Goal: Task Accomplishment & Management: Manage account settings

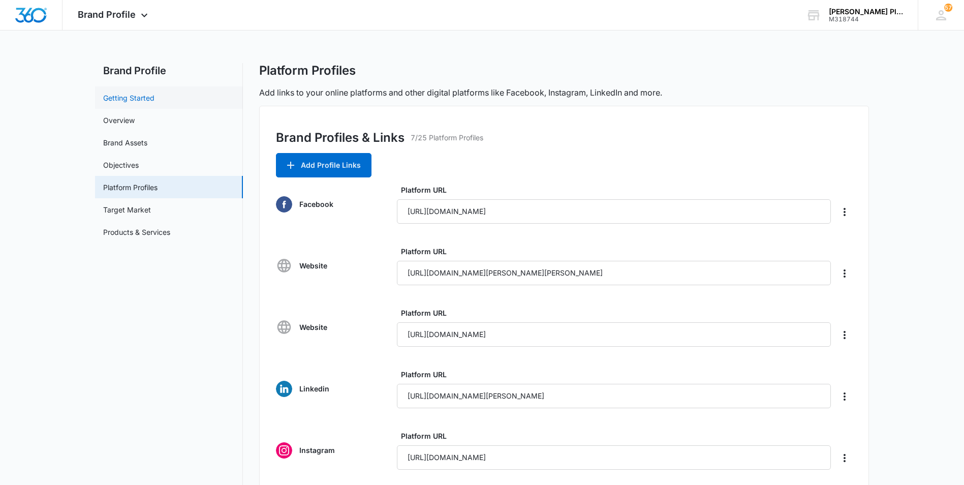
click at [127, 99] on link "Getting Started" at bounding box center [128, 97] width 51 height 11
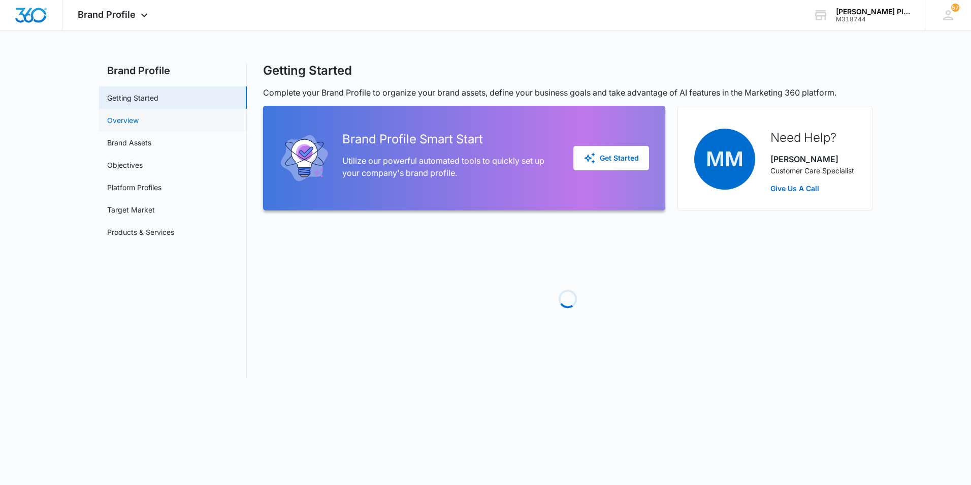
click at [128, 124] on link "Overview" at bounding box center [122, 120] width 31 height 11
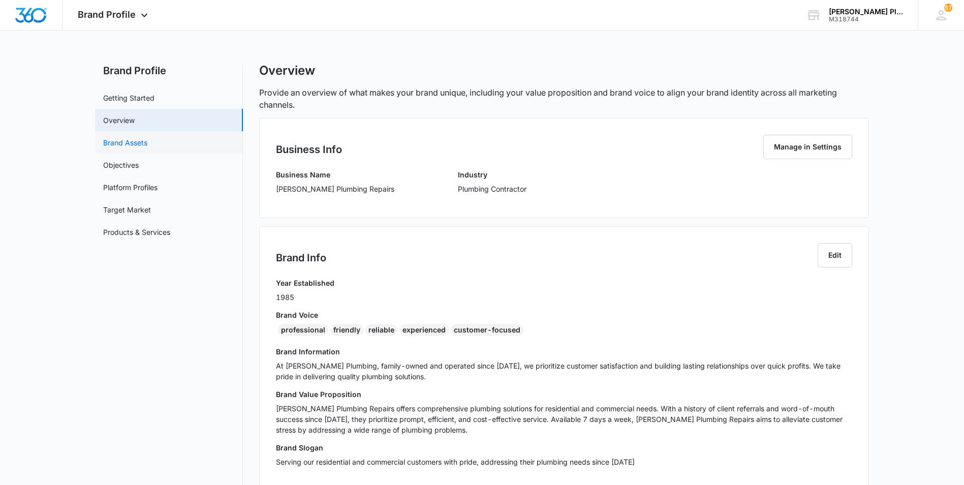
click at [137, 145] on link "Brand Assets" at bounding box center [125, 142] width 44 height 11
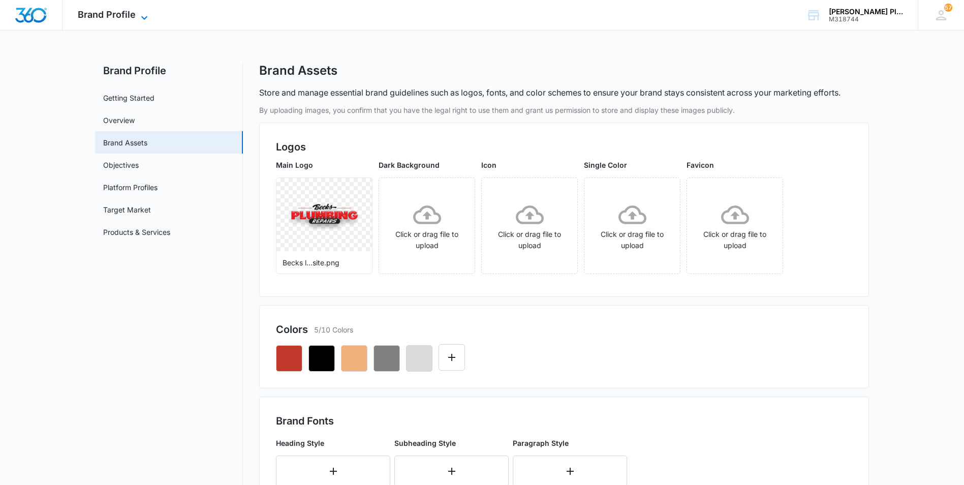
click at [108, 12] on span "Brand Profile" at bounding box center [107, 14] width 58 height 11
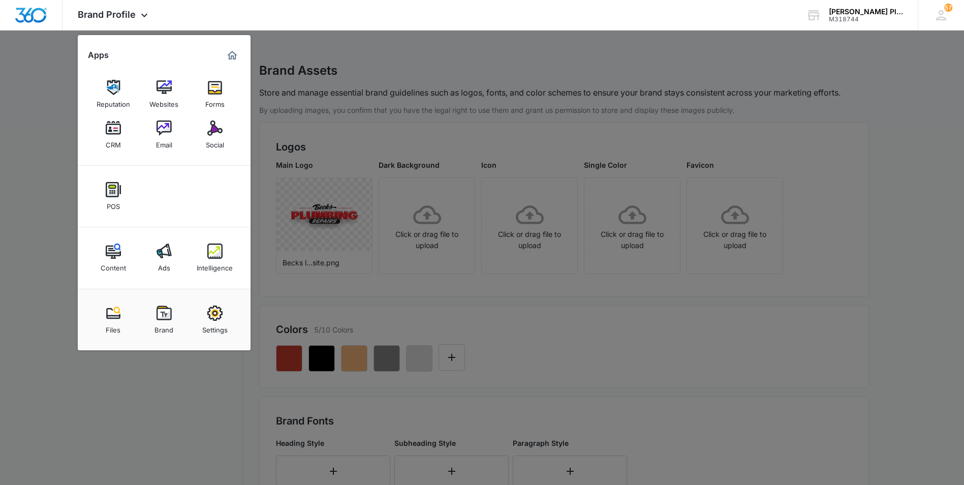
click at [0, 158] on div at bounding box center [482, 242] width 964 height 485
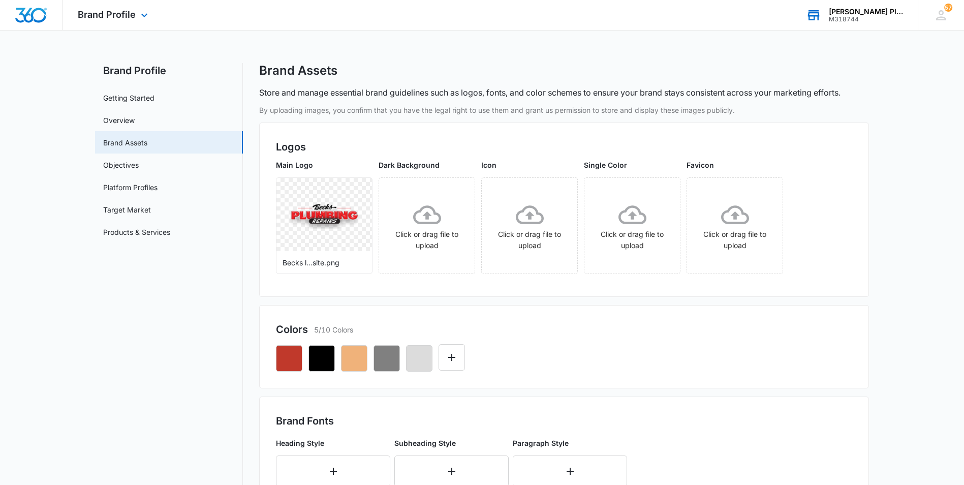
click at [854, 17] on div "M318744" at bounding box center [865, 19] width 74 height 7
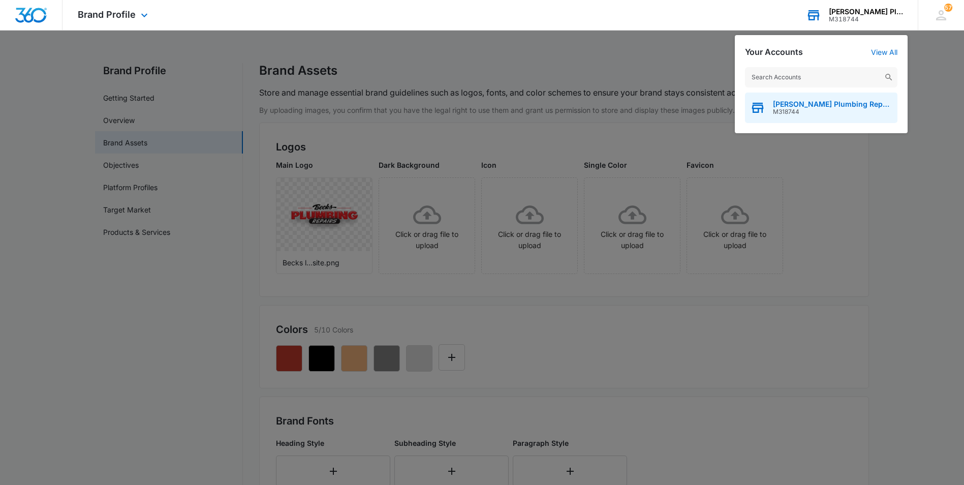
click at [811, 108] on span "M318744" at bounding box center [832, 111] width 119 height 7
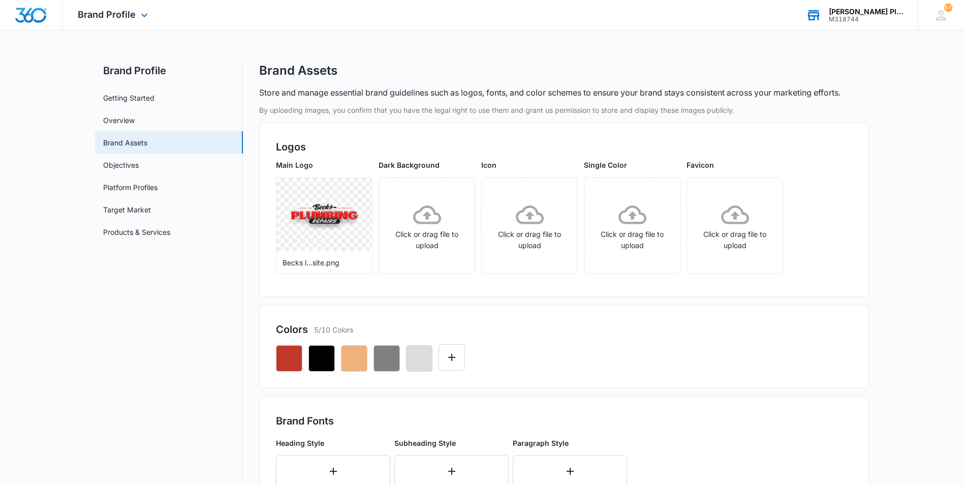
click at [25, 21] on img "Dashboard" at bounding box center [31, 15] width 33 height 15
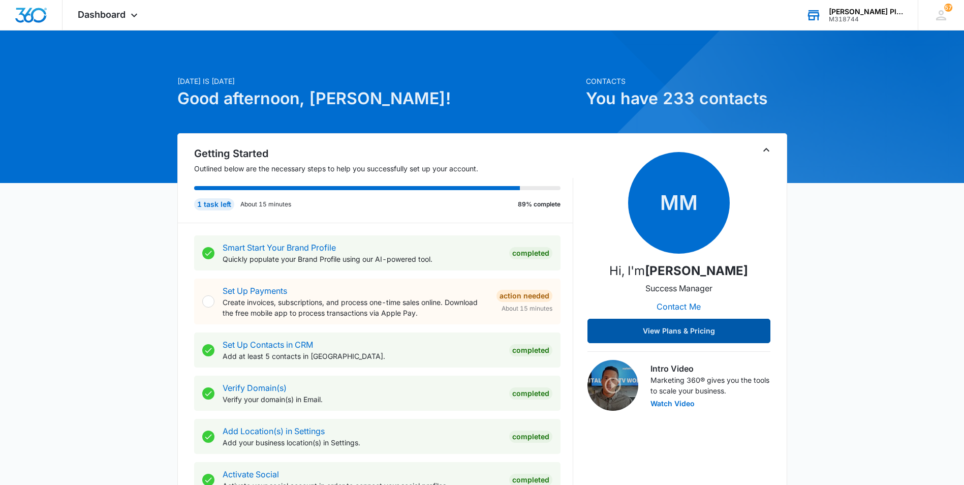
click at [655, 326] on button "View Plans & Pricing" at bounding box center [678, 330] width 183 height 24
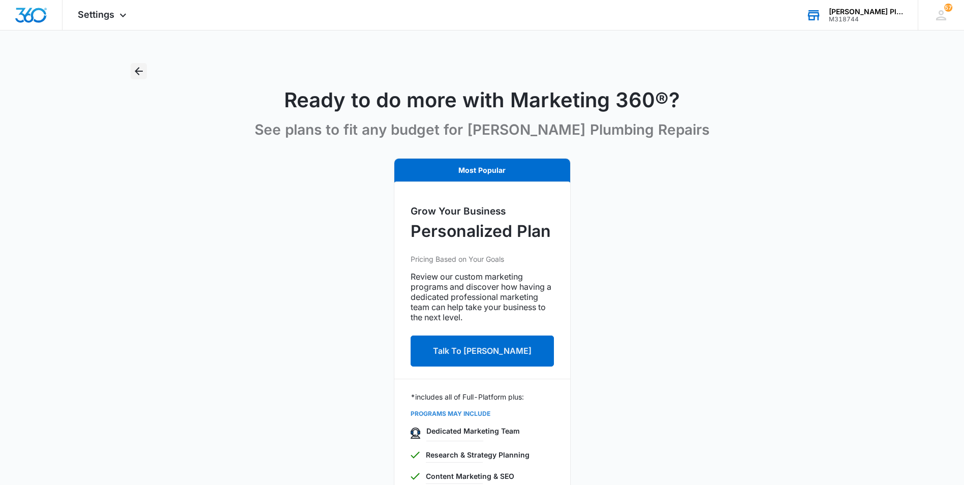
click at [140, 73] on icon "Back" at bounding box center [139, 71] width 12 height 12
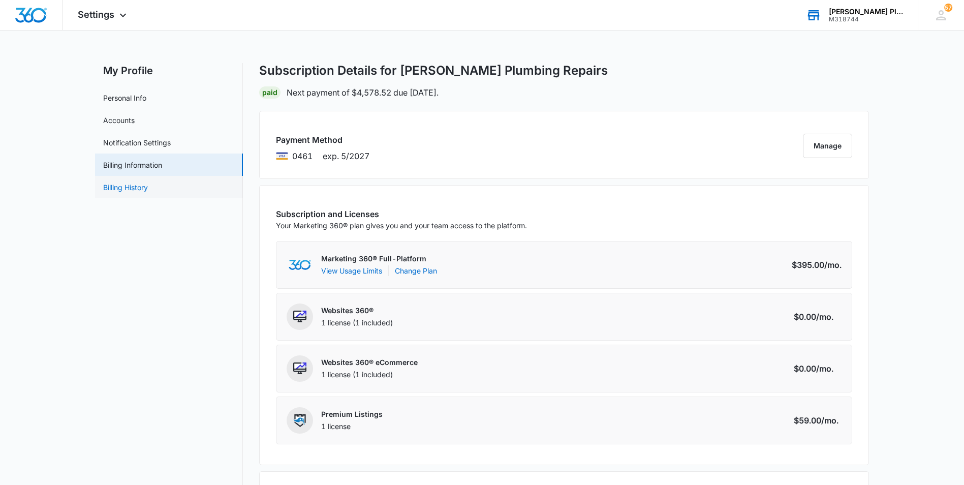
click at [122, 184] on link "Billing History" at bounding box center [125, 187] width 45 height 11
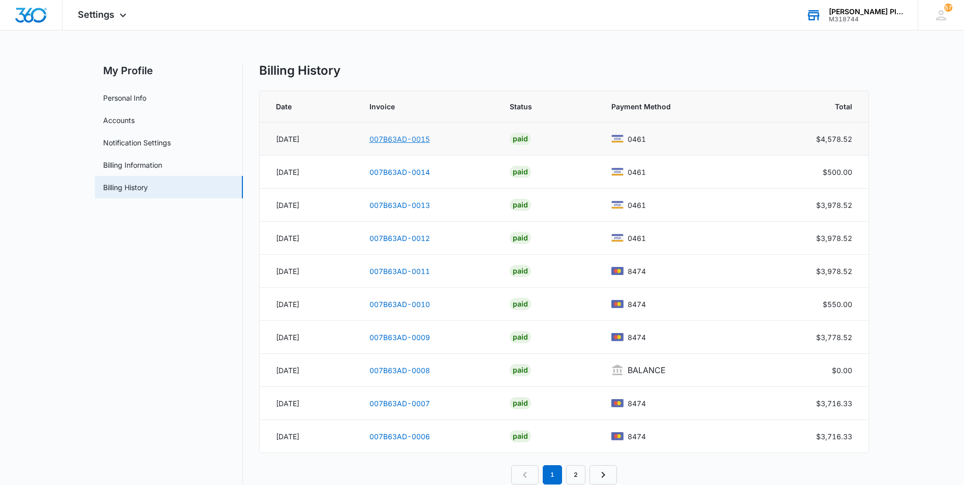
click at [401, 138] on link "007B63AD-0015" at bounding box center [399, 139] width 60 height 9
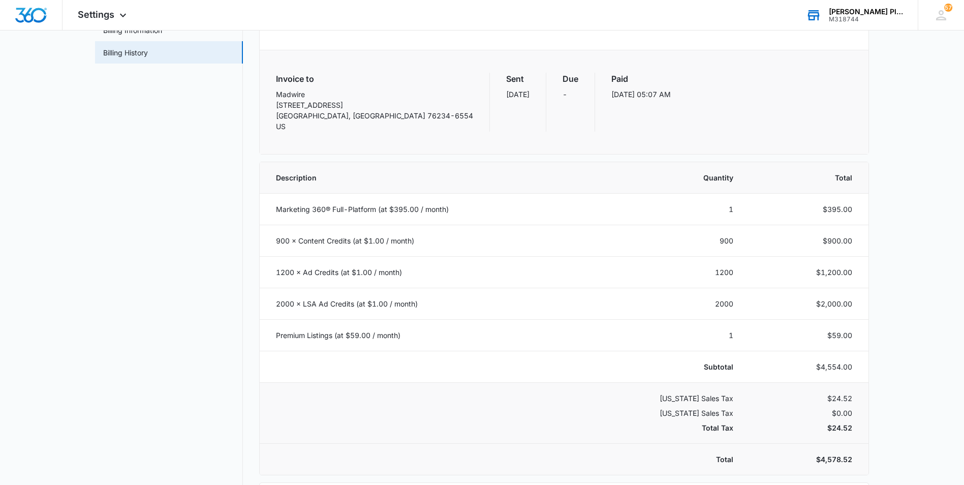
scroll to position [152, 0]
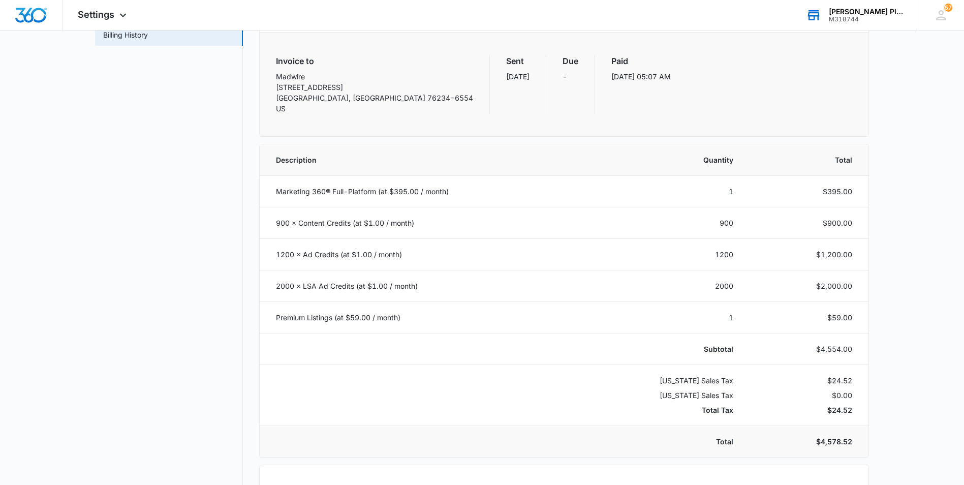
click at [754, 106] on div "Invoice to [GEOGRAPHIC_DATA]-6554 US Sent [DATE] Due - Paid [DATE] 05:07 AM" at bounding box center [564, 84] width 576 height 59
click at [367, 224] on td "900 × Content Credits (at $1.00 / month)" at bounding box center [452, 222] width 384 height 31
click at [323, 228] on td "900 × Content Credits (at $1.00 / month)" at bounding box center [452, 222] width 384 height 31
drag, startPoint x: 323, startPoint y: 228, endPoint x: 295, endPoint y: 229, distance: 28.0
click at [295, 229] on td "900 × Content Credits (at $1.00 / month)" at bounding box center [452, 222] width 384 height 31
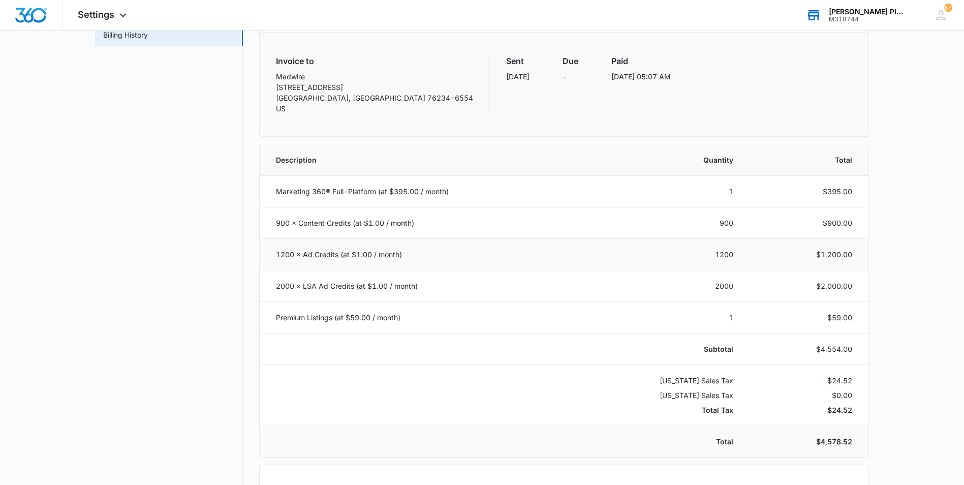
click at [315, 250] on td "1200 × Ad Credits (at $1.00 / month)" at bounding box center [452, 254] width 384 height 31
click at [338, 285] on td "2000 × LSA Ad Credits (at $1.00 / month)" at bounding box center [452, 285] width 384 height 31
click at [334, 310] on td "Premium Listings (at $59.00 / month)" at bounding box center [452, 317] width 384 height 31
drag, startPoint x: 330, startPoint y: 280, endPoint x: 324, endPoint y: 250, distance: 30.6
click at [330, 279] on td "2000 × LSA Ad Credits (at $1.00 / month)" at bounding box center [452, 285] width 384 height 31
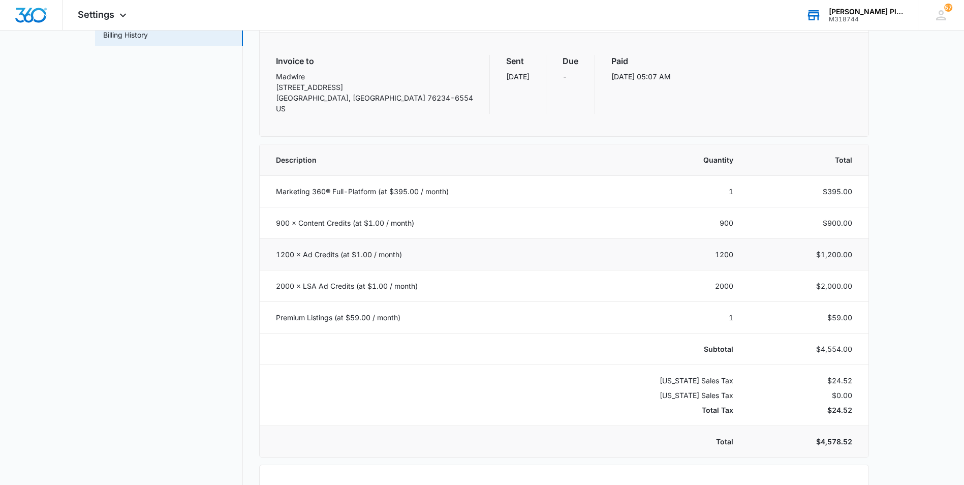
click at [325, 251] on td "1200 × Ad Credits (at $1.00 / month)" at bounding box center [452, 254] width 384 height 31
click at [148, 171] on nav "My Profile Personal Info Accounts Notification Settings Billing Information Bil…" at bounding box center [169, 263] width 148 height 704
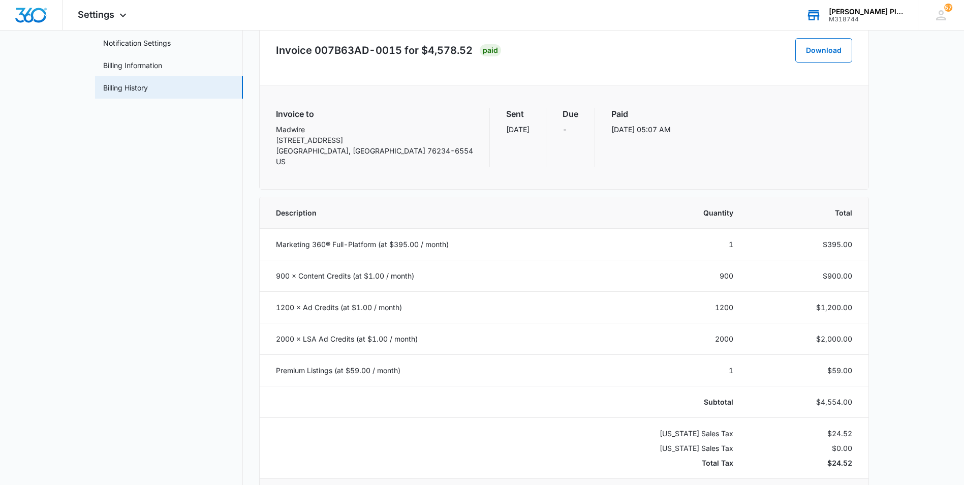
scroll to position [0, 0]
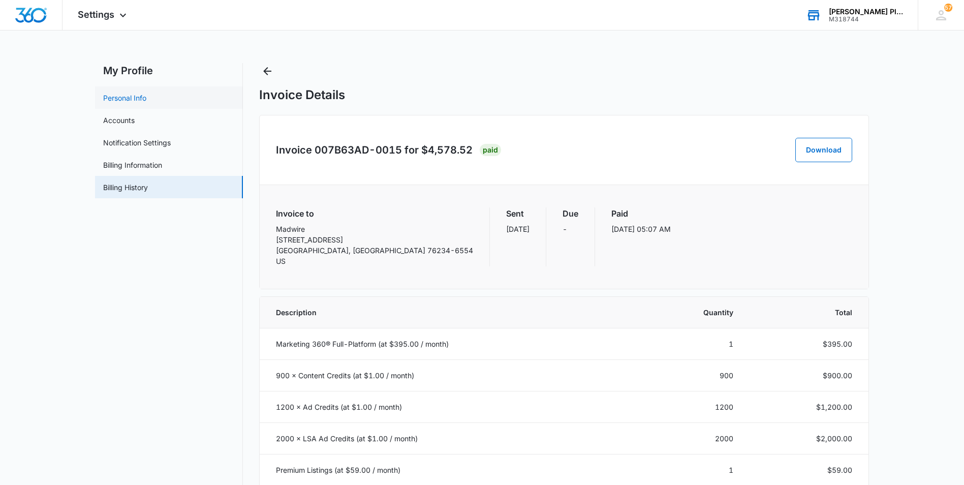
click at [124, 98] on link "Personal Info" at bounding box center [124, 97] width 43 height 11
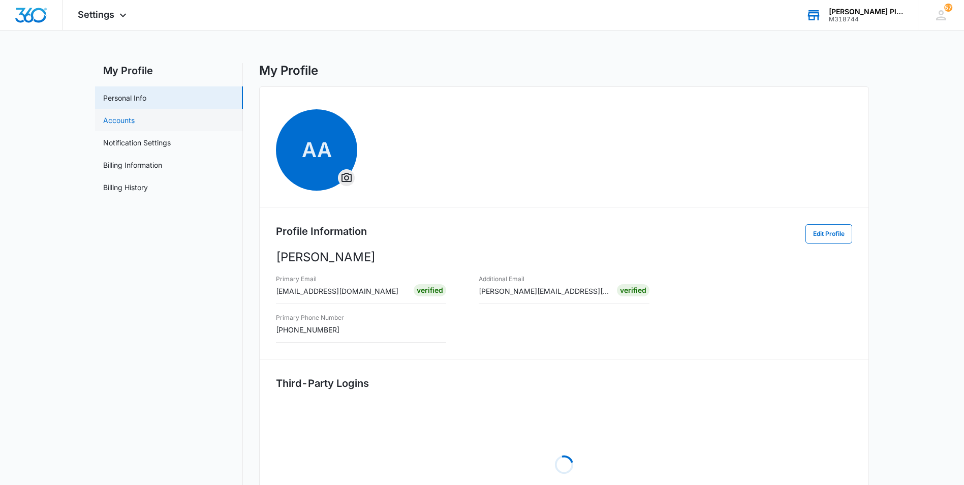
click at [132, 119] on link "Accounts" at bounding box center [118, 120] width 31 height 11
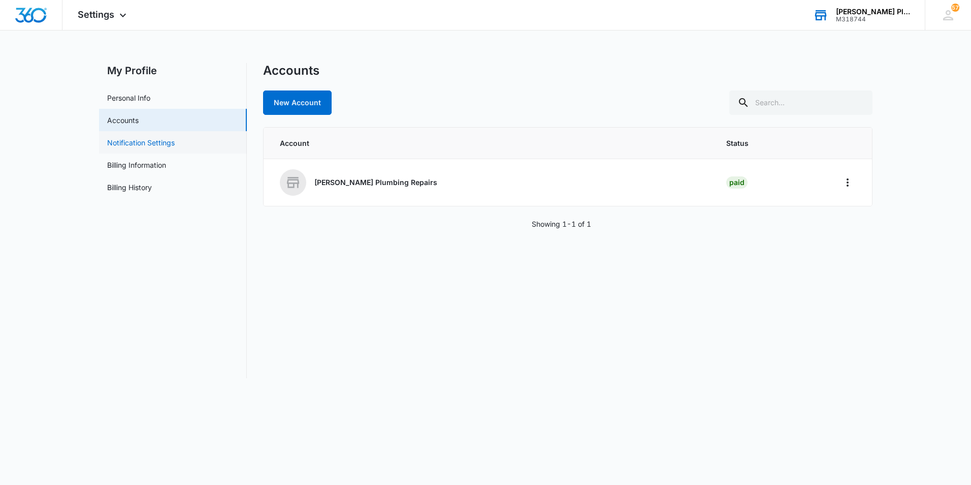
click at [134, 139] on link "Notification Settings" at bounding box center [141, 142] width 68 height 11
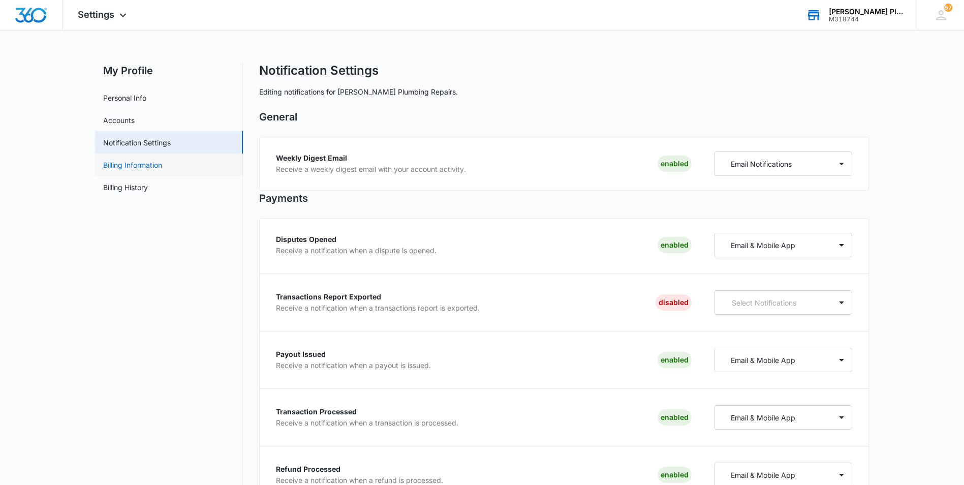
click at [139, 165] on link "Billing Information" at bounding box center [132, 164] width 59 height 11
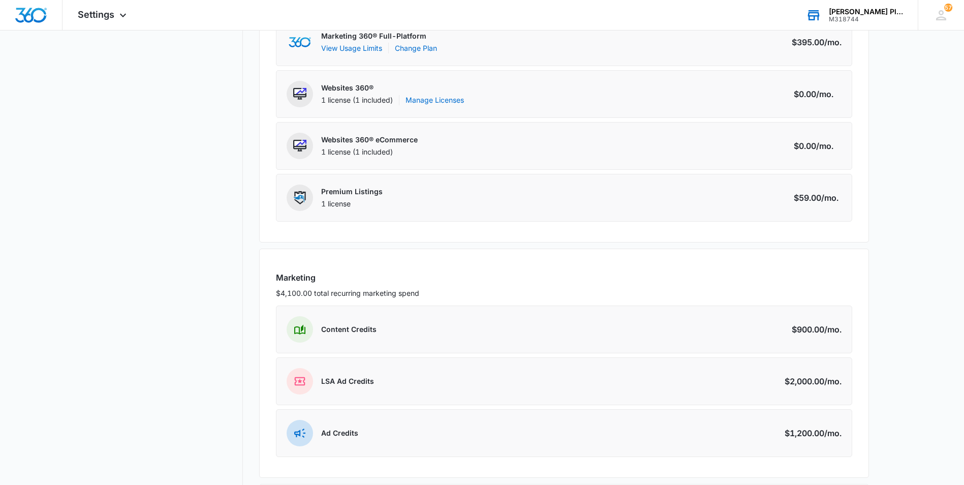
scroll to position [254, 0]
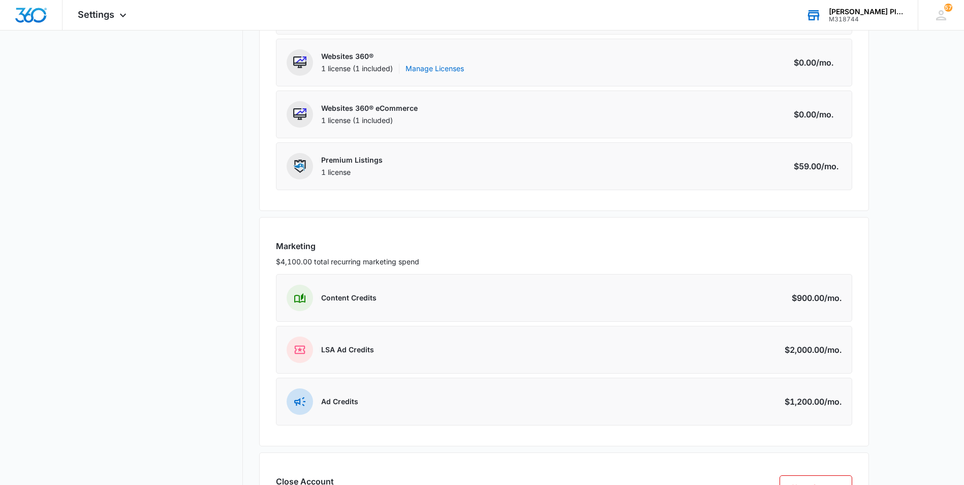
click at [350, 300] on p "Content Credits" at bounding box center [348, 298] width 55 height 10
click at [303, 302] on img at bounding box center [299, 298] width 11 height 11
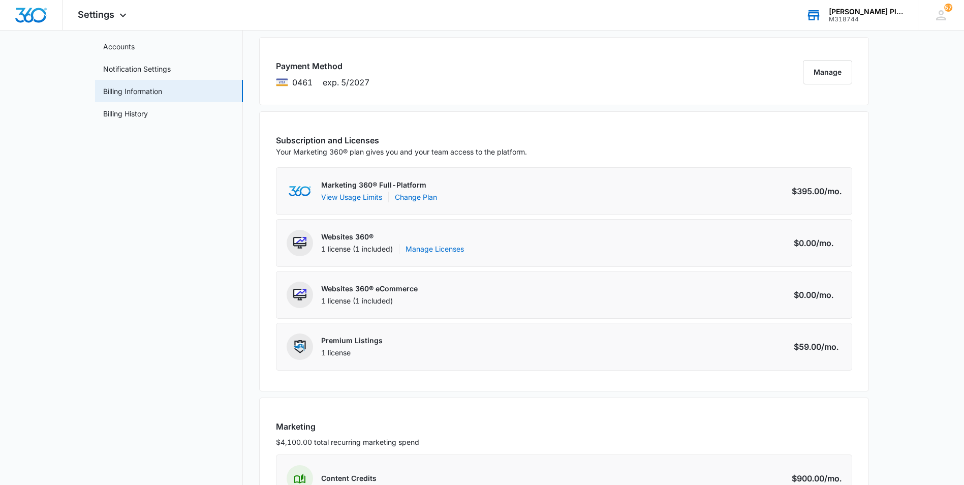
scroll to position [9, 0]
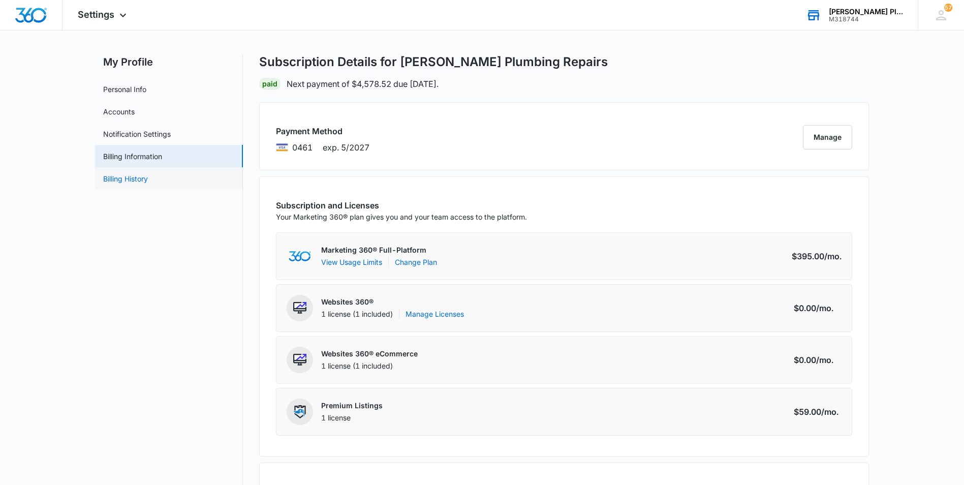
click at [132, 176] on link "Billing History" at bounding box center [125, 178] width 45 height 11
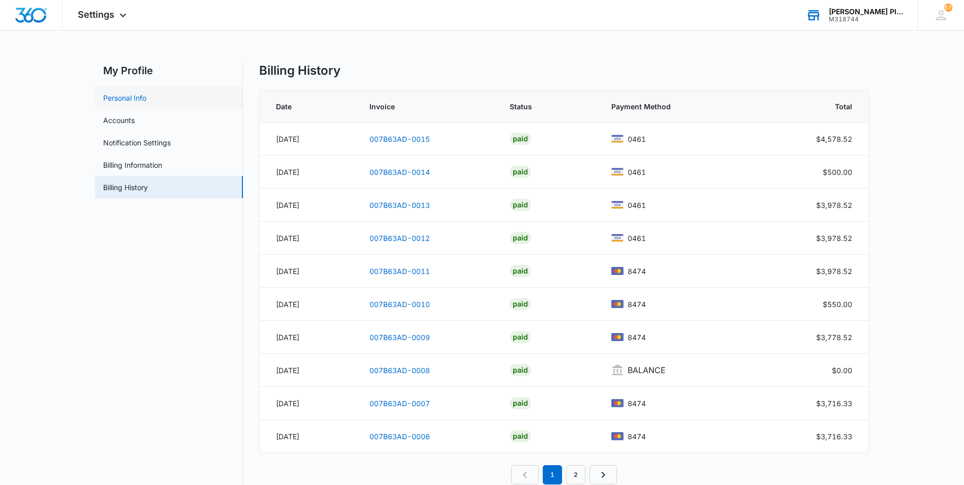
click at [124, 93] on link "Personal Info" at bounding box center [124, 97] width 43 height 11
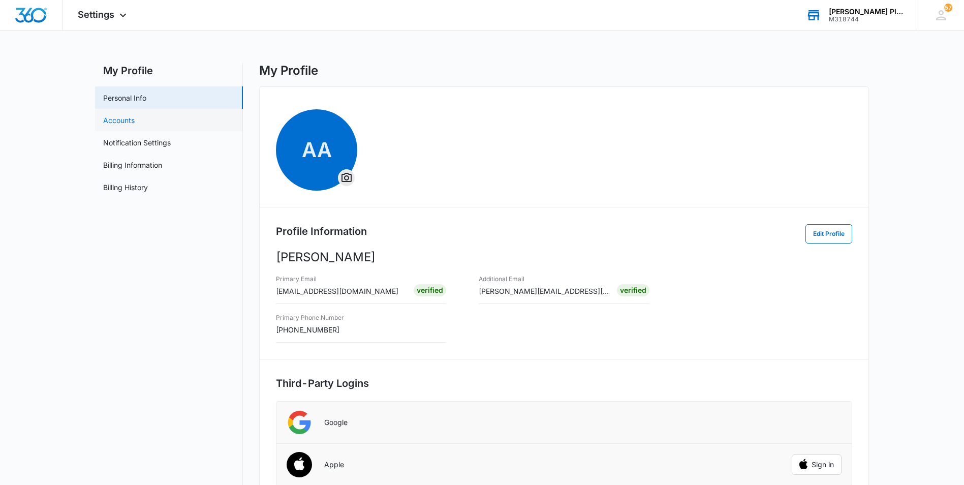
click at [134, 120] on link "Accounts" at bounding box center [118, 120] width 31 height 11
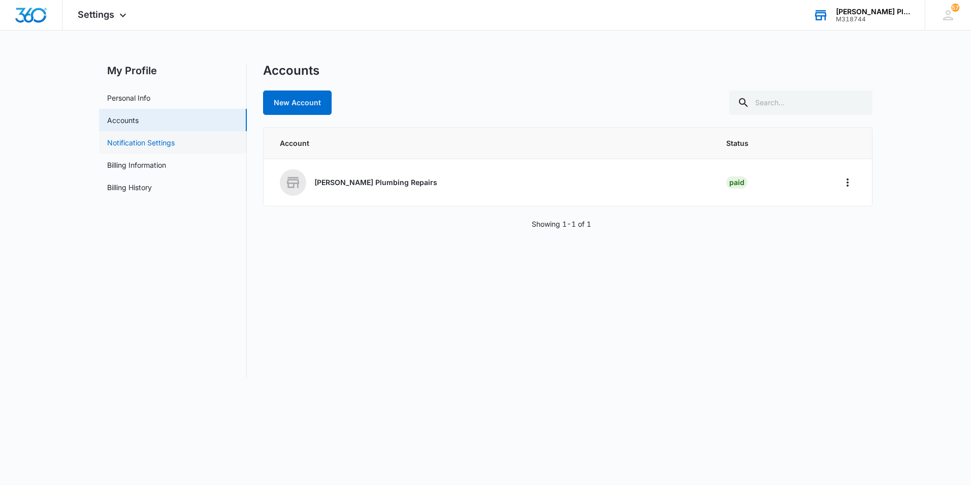
click at [140, 143] on link "Notification Settings" at bounding box center [141, 142] width 68 height 11
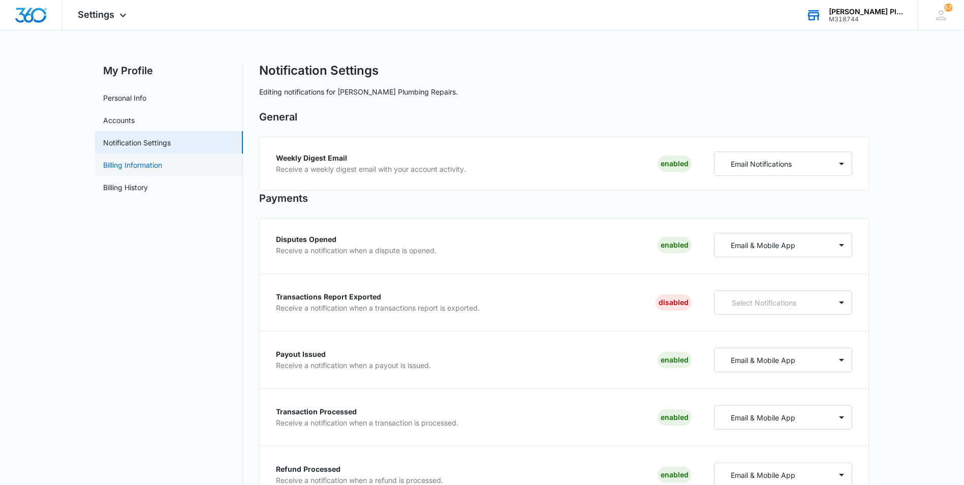
click at [146, 164] on link "Billing Information" at bounding box center [132, 164] width 59 height 11
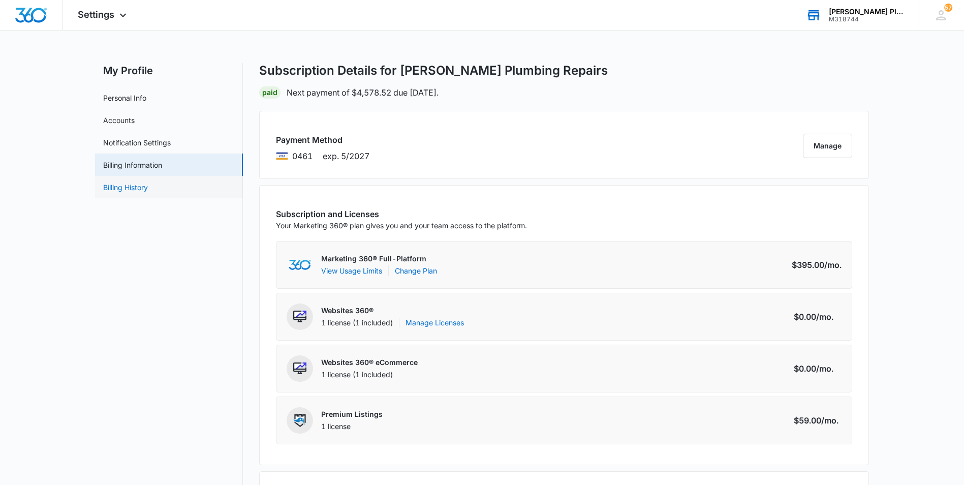
click at [147, 186] on link "Billing History" at bounding box center [125, 187] width 45 height 11
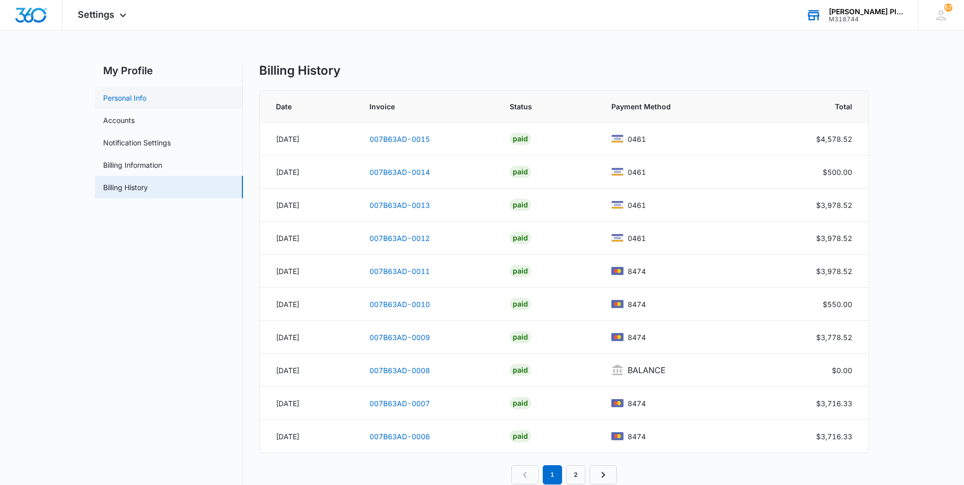
click at [137, 98] on link "Personal Info" at bounding box center [124, 97] width 43 height 11
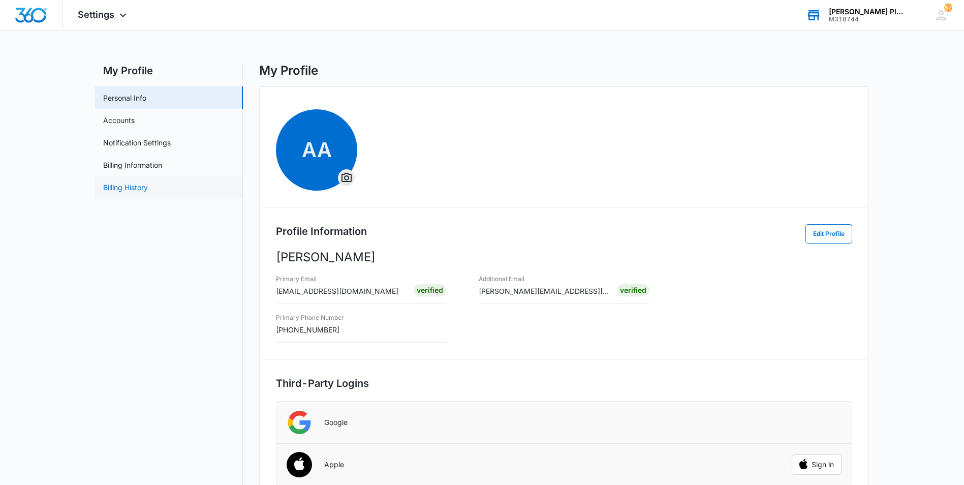
click at [125, 187] on link "Billing History" at bounding box center [125, 187] width 45 height 11
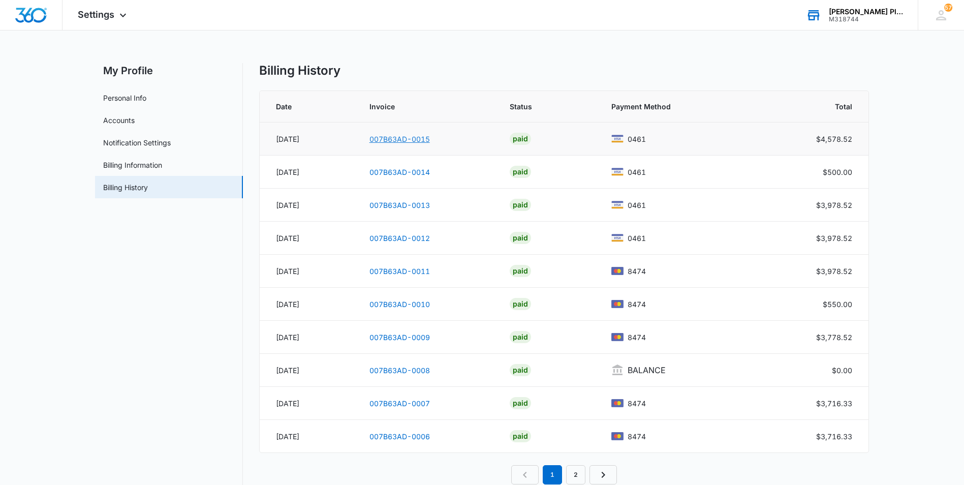
click at [381, 142] on link "007B63AD-0015" at bounding box center [399, 139] width 60 height 9
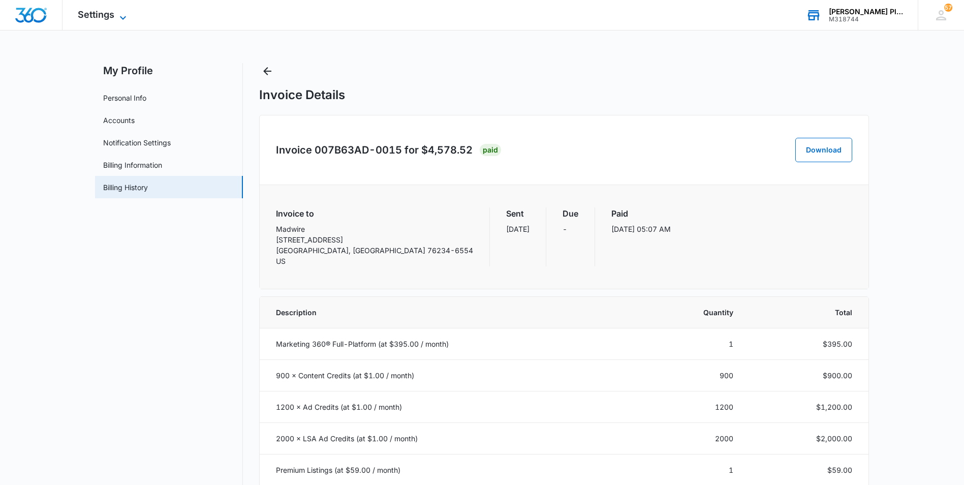
click at [101, 19] on span "Settings" at bounding box center [96, 14] width 37 height 11
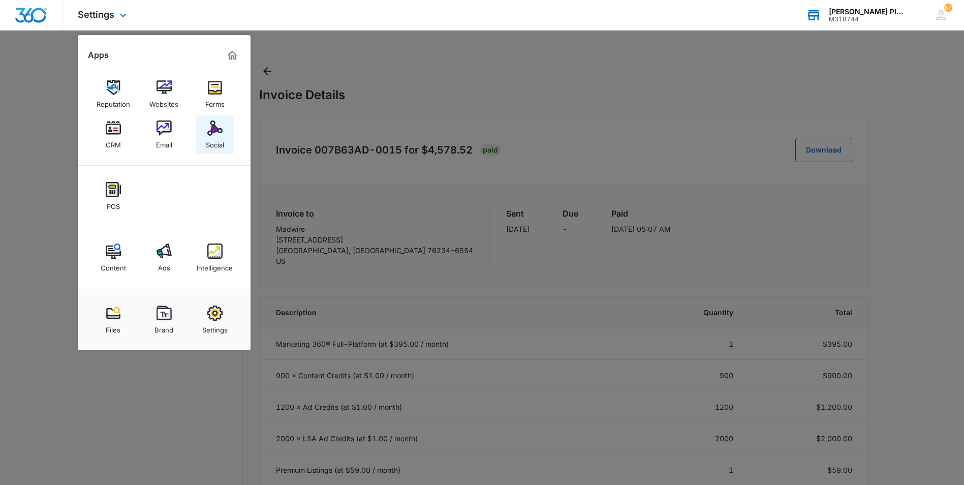
click at [217, 134] on img at bounding box center [214, 127] width 15 height 15
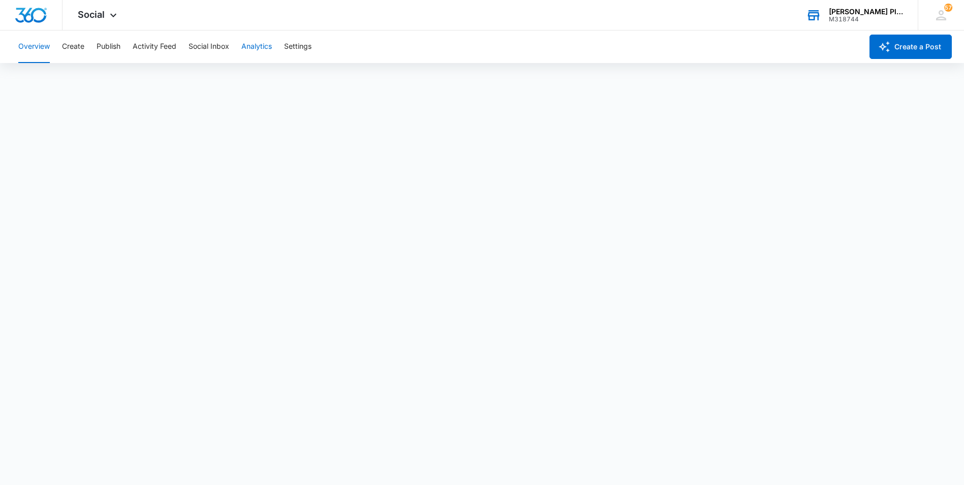
click at [253, 45] on button "Analytics" at bounding box center [256, 46] width 30 height 33
click at [290, 77] on button "Ad Analytics" at bounding box center [288, 77] width 42 height 28
click at [39, 76] on button "Account" at bounding box center [32, 77] width 28 height 28
click at [301, 80] on button "Ad Analytics" at bounding box center [288, 77] width 42 height 28
